Goal: Navigation & Orientation: Find specific page/section

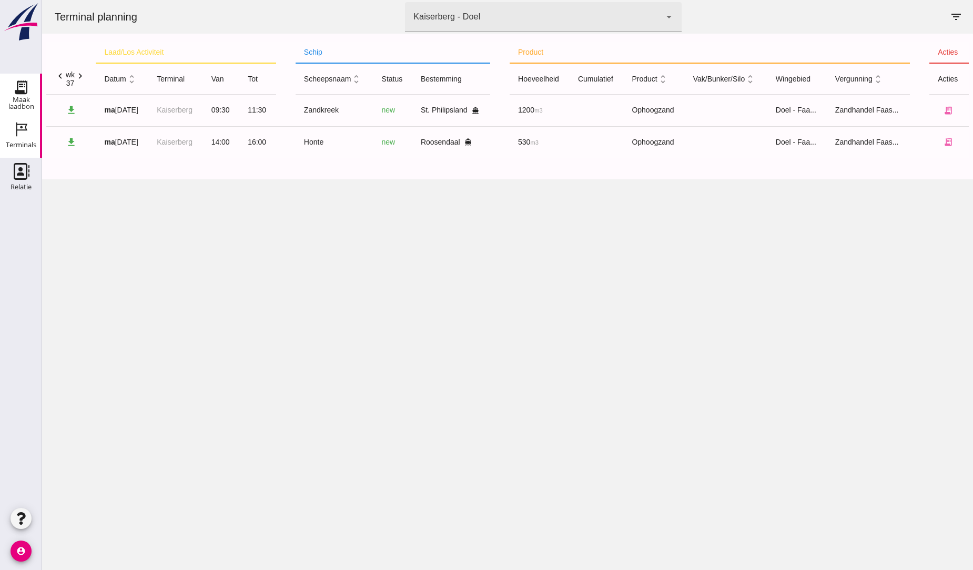
click at [17, 93] on use at bounding box center [21, 87] width 17 height 17
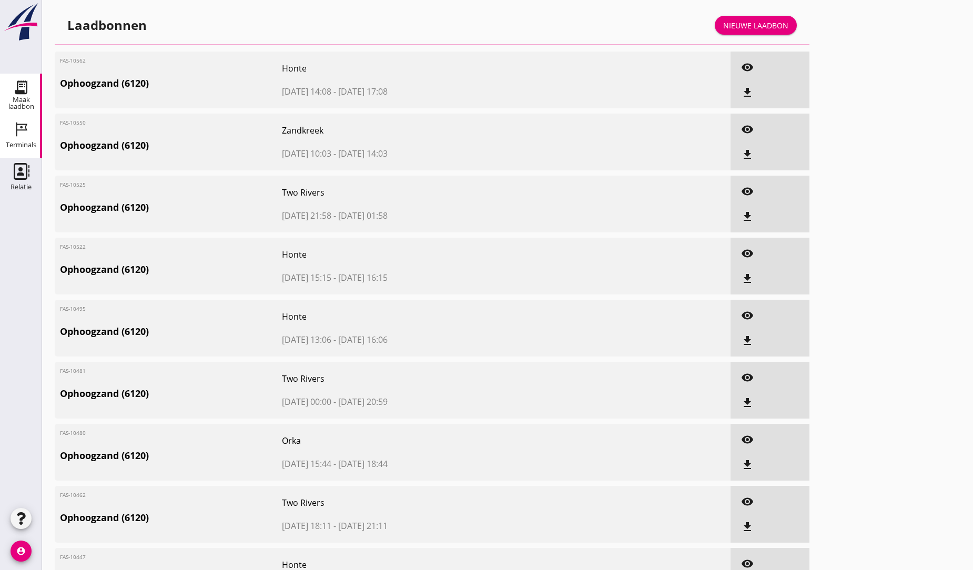
click at [18, 135] on icon "Terminals" at bounding box center [21, 129] width 17 height 17
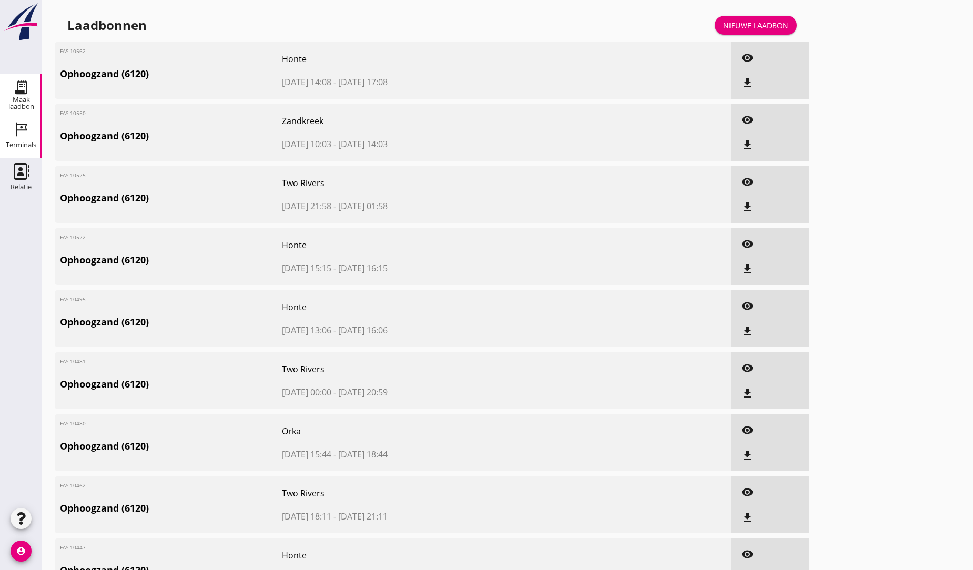
click at [18, 134] on icon "Terminals" at bounding box center [21, 129] width 17 height 17
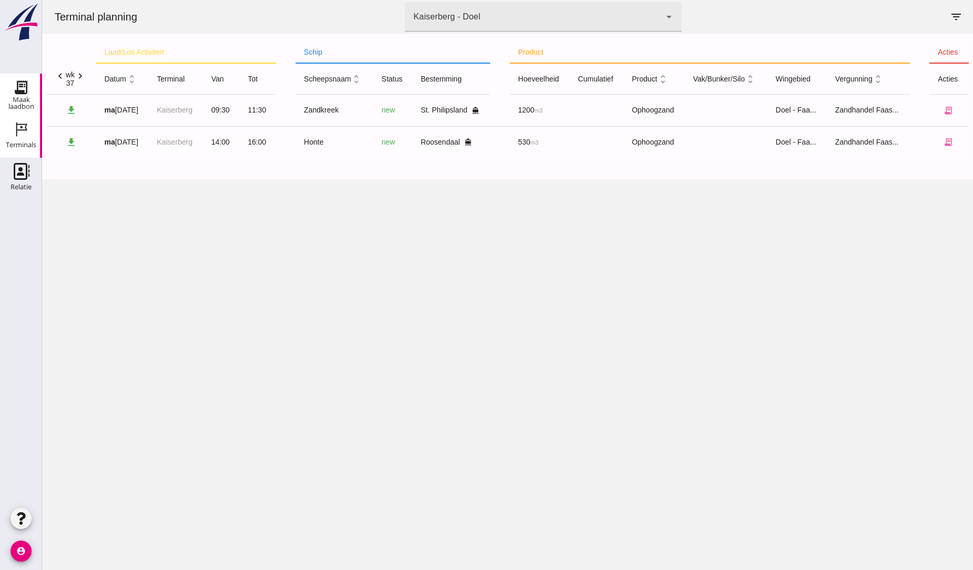
click at [22, 85] on use at bounding box center [21, 87] width 17 height 17
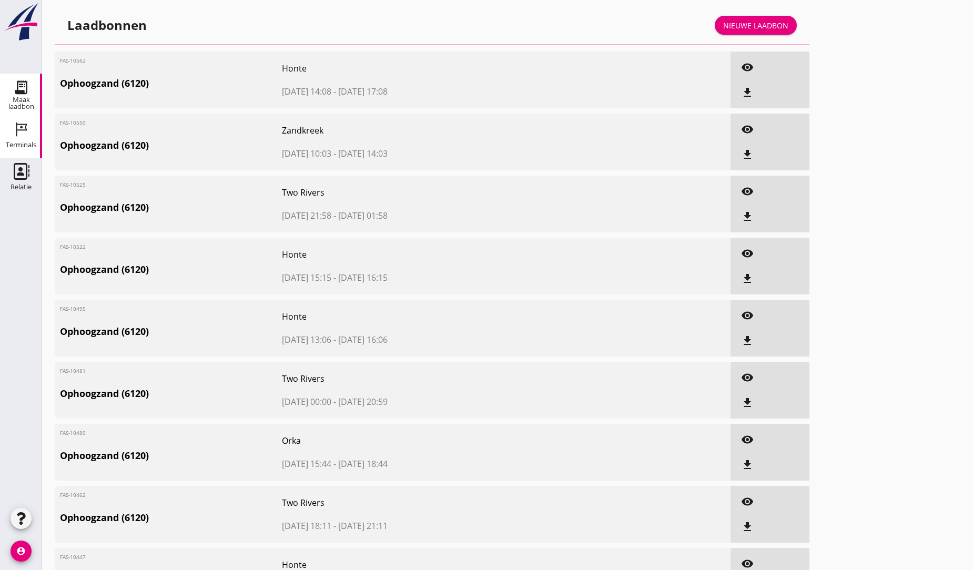
click at [21, 138] on div "Terminals" at bounding box center [21, 145] width 31 height 15
